Goal: Transaction & Acquisition: Purchase product/service

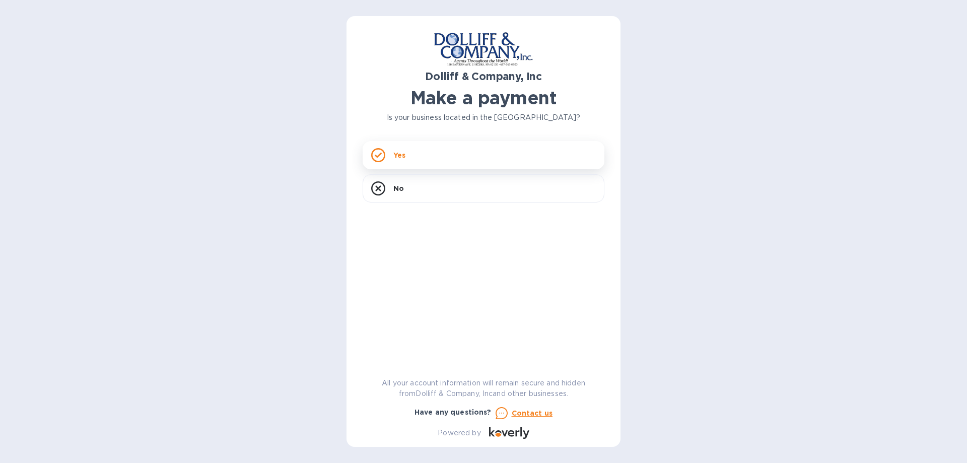
click at [401, 158] on p "Yes" at bounding box center [399, 155] width 12 height 10
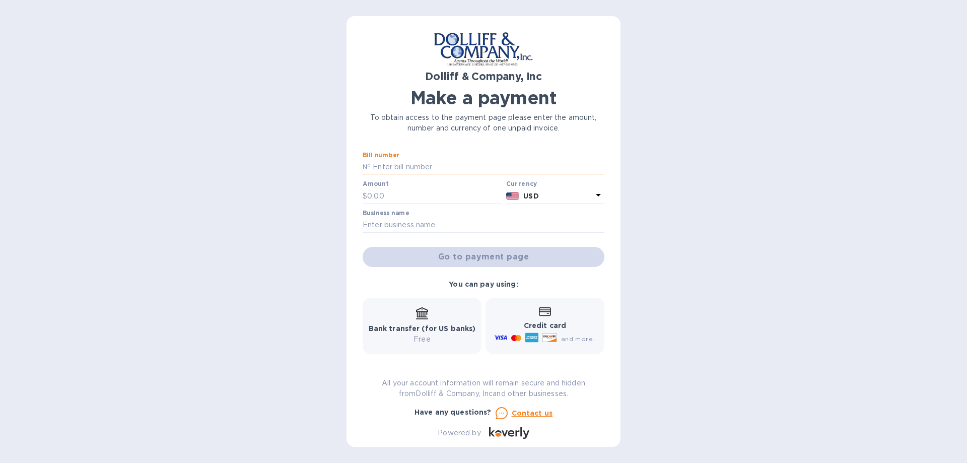
click at [418, 165] on input "text" at bounding box center [488, 167] width 234 height 15
type input "924200"
click at [400, 200] on input "text" at bounding box center [434, 195] width 135 height 15
type input "125"
click at [397, 225] on input "text" at bounding box center [483, 224] width 242 height 15
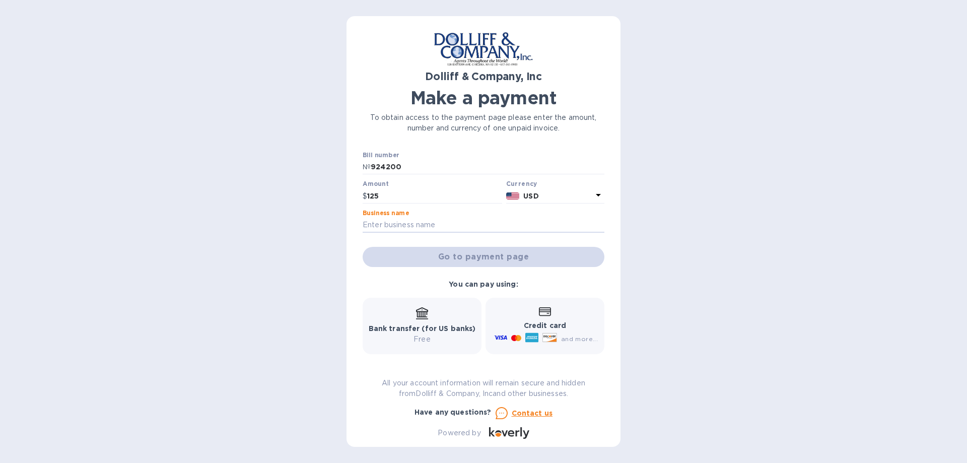
type input "a"
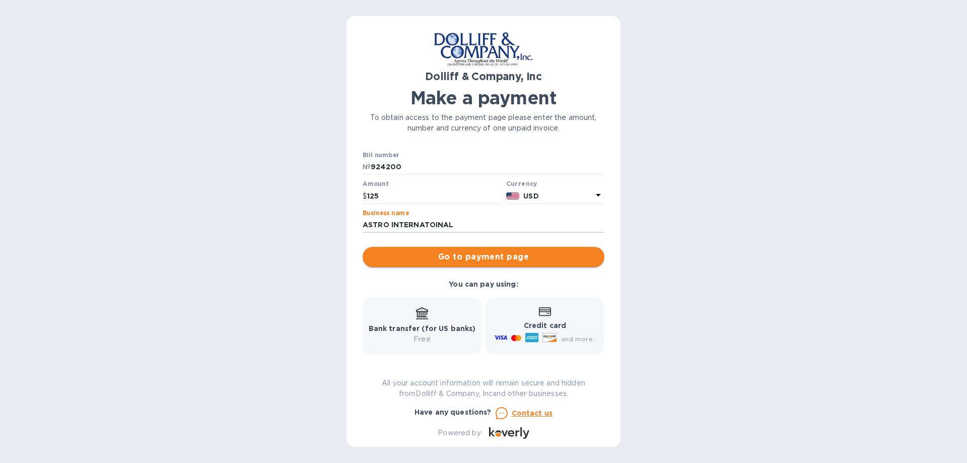
type input "ASTRO INTERNATOINAL"
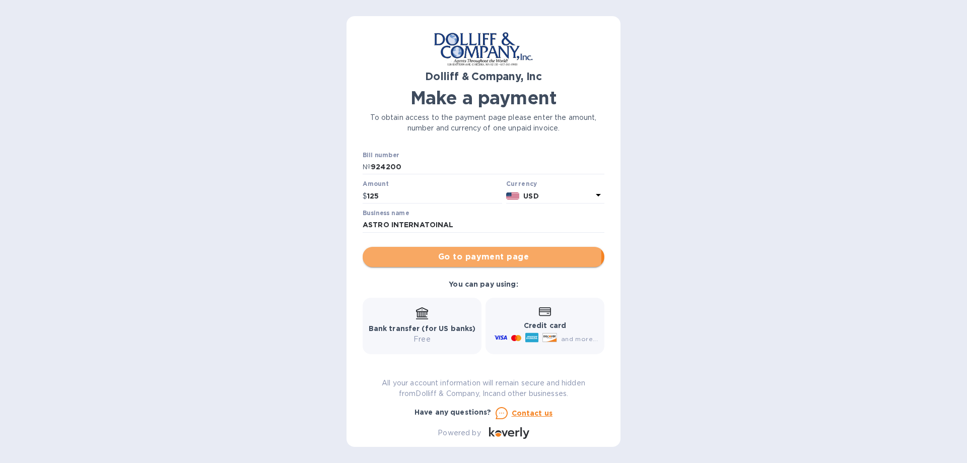
click at [476, 256] on span "Go to payment page" at bounding box center [484, 257] width 226 height 12
